Goal: Go to known website: Go to known website

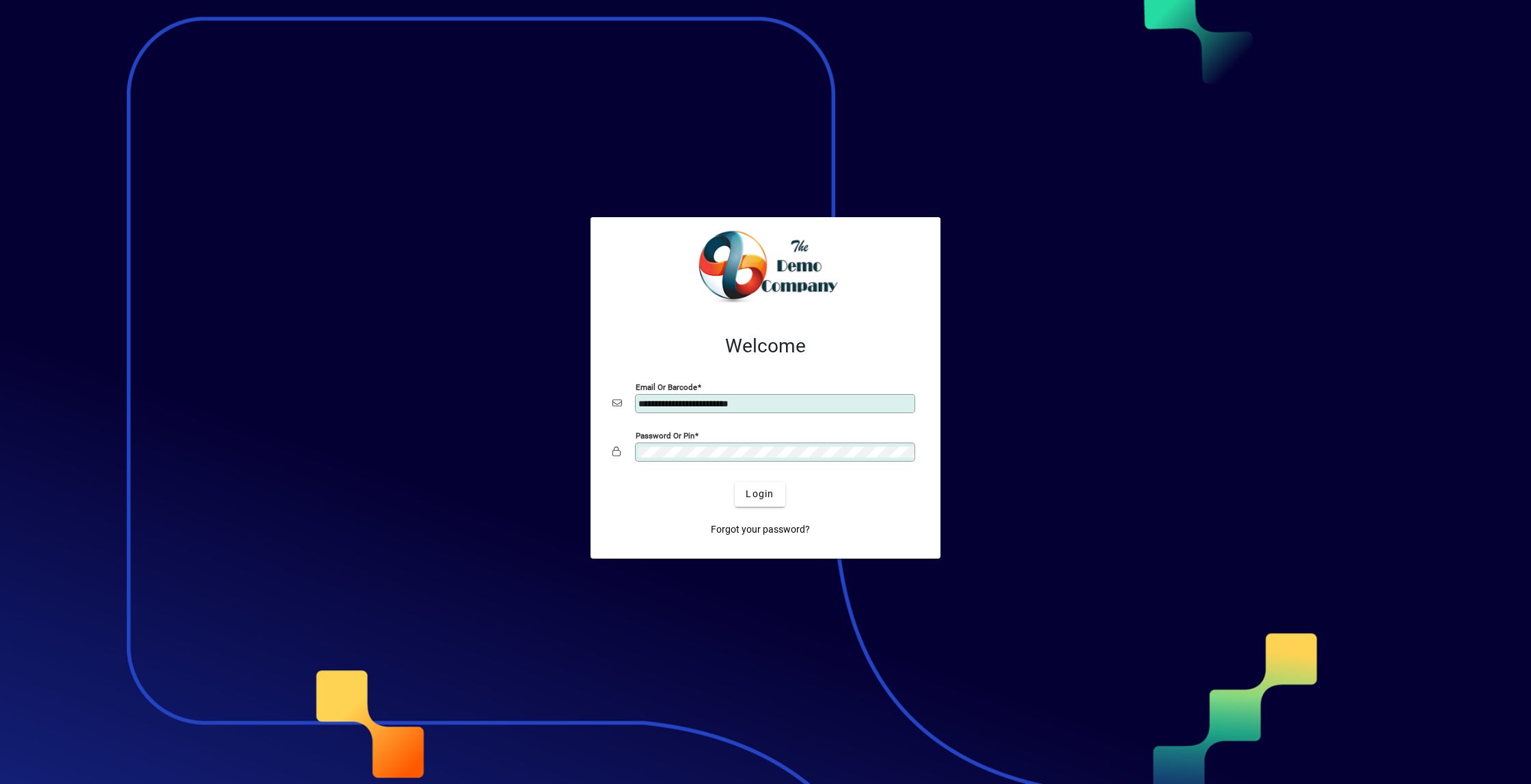
click at [696, 403] on input "**********" at bounding box center [777, 403] width 276 height 11
type input "**********"
click at [756, 499] on span "Login" at bounding box center [759, 494] width 28 height 14
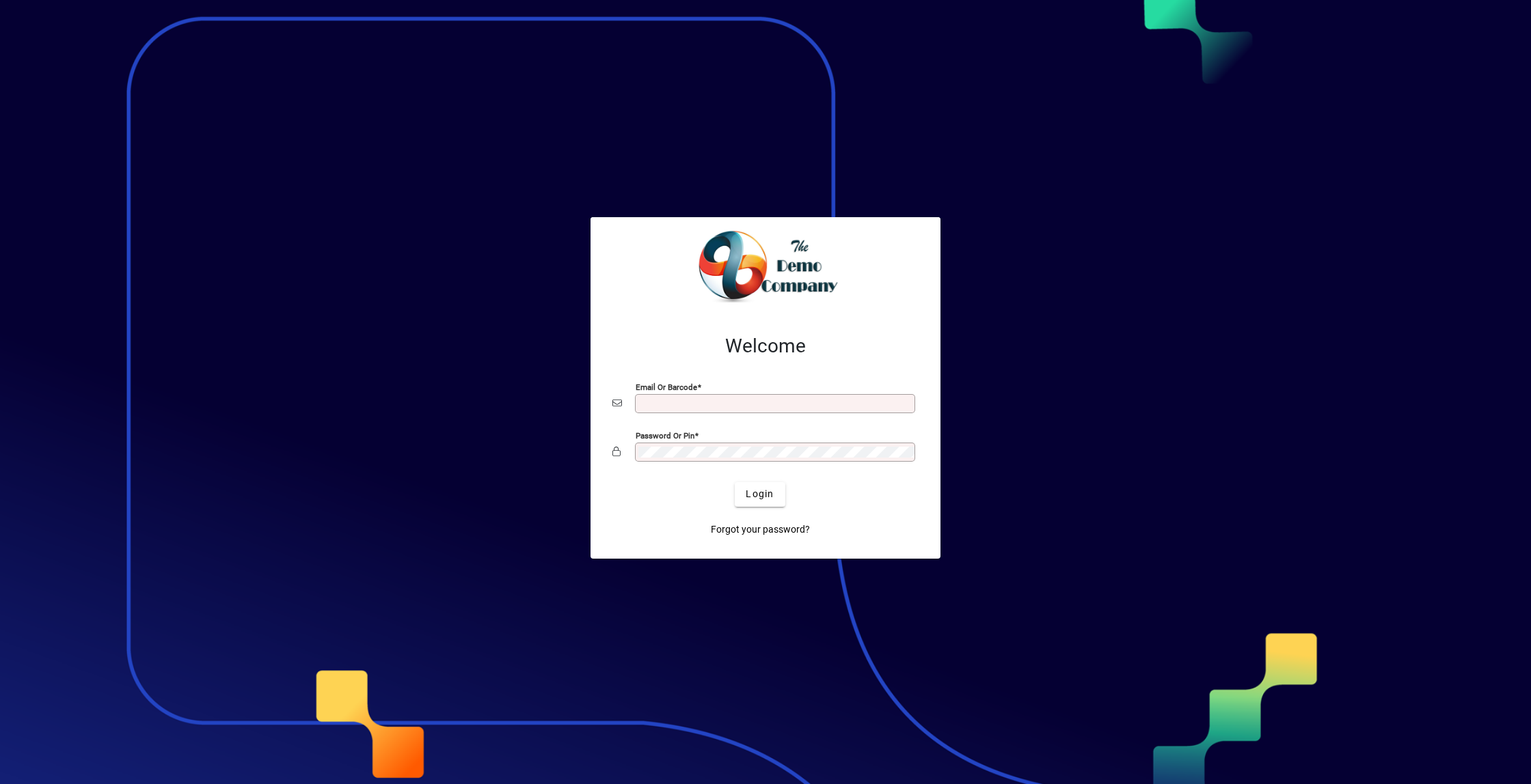
type input "**********"
